Goal: Transaction & Acquisition: Purchase product/service

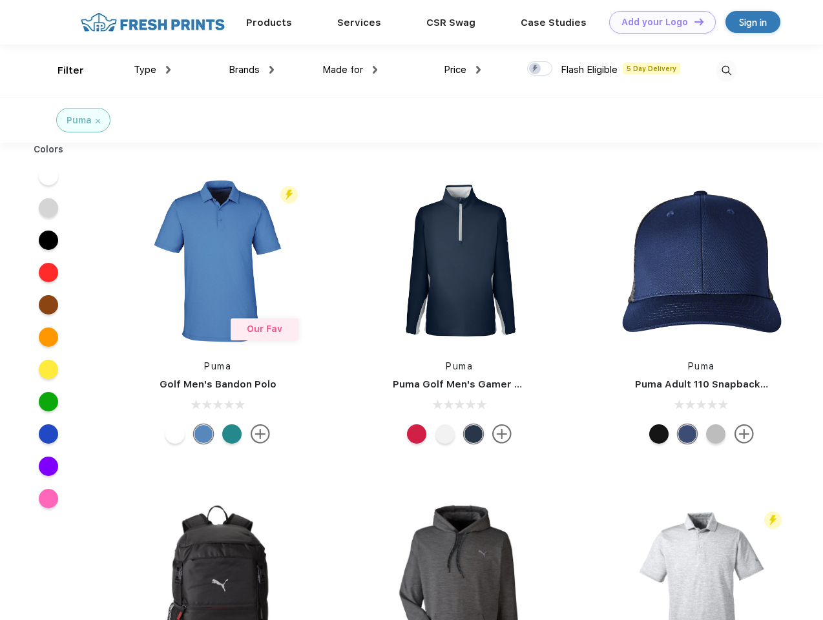
click at [658, 22] on link "Add your Logo Design Tool" at bounding box center [662, 22] width 107 height 23
click at [0, 0] on div "Design Tool" at bounding box center [0, 0] width 0 height 0
click at [694, 21] on link "Add your Logo Design Tool" at bounding box center [662, 22] width 107 height 23
click at [62, 70] on div "Filter" at bounding box center [71, 70] width 26 height 15
click at [153, 70] on span "Type" at bounding box center [145, 70] width 23 height 12
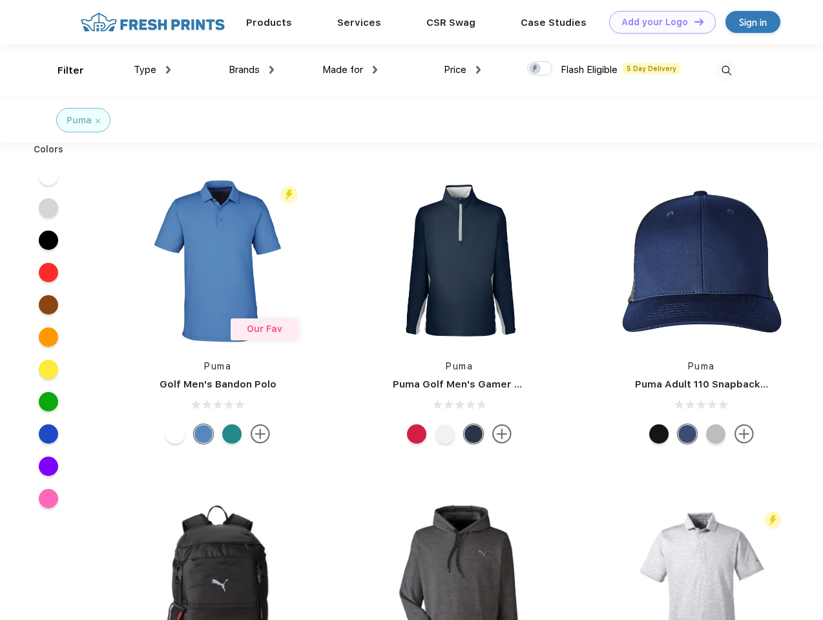
click at [251, 70] on span "Brands" at bounding box center [244, 70] width 31 height 12
click at [350, 70] on span "Made for" at bounding box center [343, 70] width 41 height 12
click at [463, 70] on span "Price" at bounding box center [455, 70] width 23 height 12
click at [540, 69] on div at bounding box center [539, 68] width 25 height 14
click at [536, 69] on input "checkbox" at bounding box center [531, 65] width 8 height 8
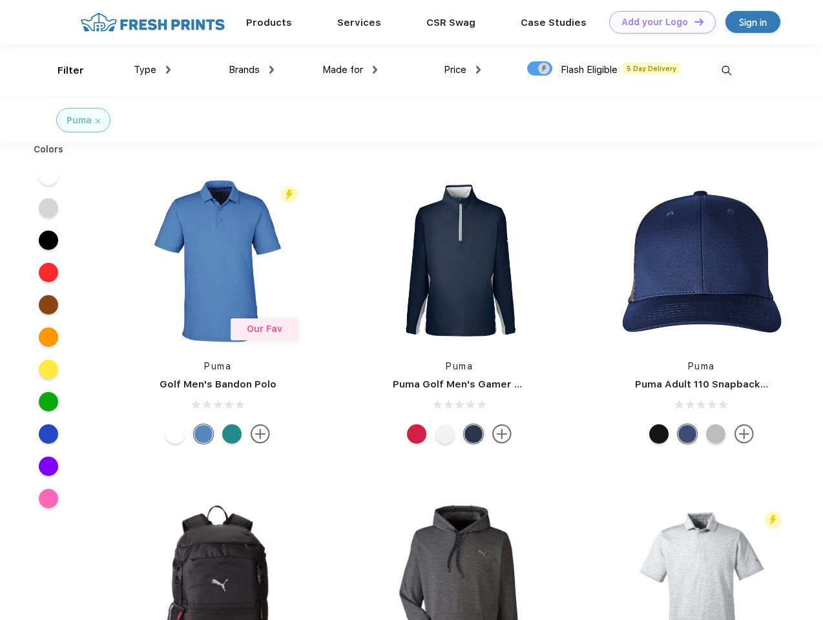
click at [726, 70] on img at bounding box center [726, 70] width 21 height 21
